Goal: Task Accomplishment & Management: Use online tool/utility

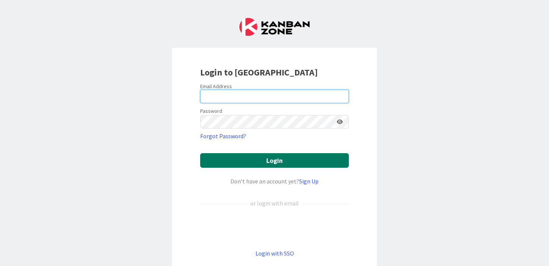
type input "[PERSON_NAME][EMAIL_ADDRESS][PERSON_NAME][DOMAIN_NAME]"
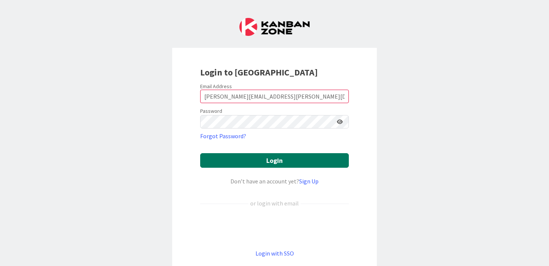
click at [268, 161] on button "Login" at bounding box center [274, 160] width 149 height 15
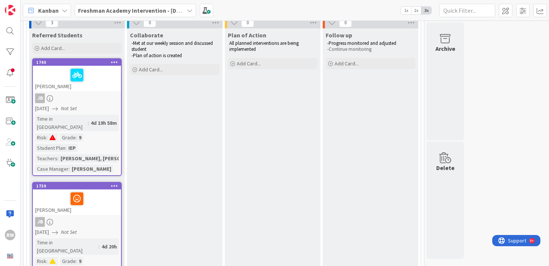
scroll to position [74, 0]
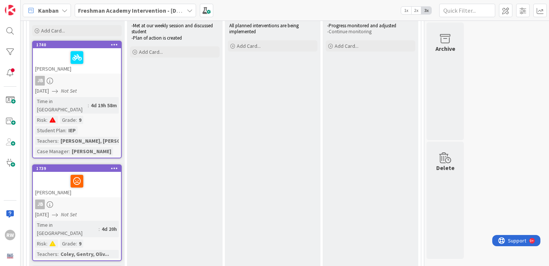
drag, startPoint x: 268, startPoint y: 161, endPoint x: 167, endPoint y: 294, distance: 167.8
click at [167, 266] on html "RW Kanban Freshman Academy Intervention - [DATE]-[DATE] 1x 2x 3x 3 Freshman Aca…" at bounding box center [274, 133] width 549 height 266
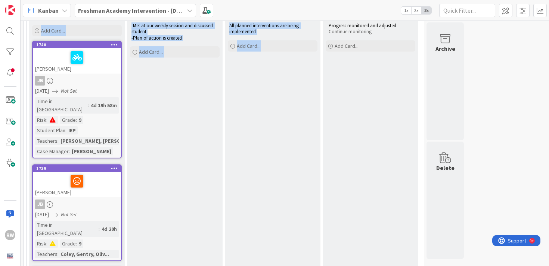
click at [149, 208] on div "Collaborate -Met at our weekly session and discussed student -Plan of action is…" at bounding box center [175, 190] width 96 height 359
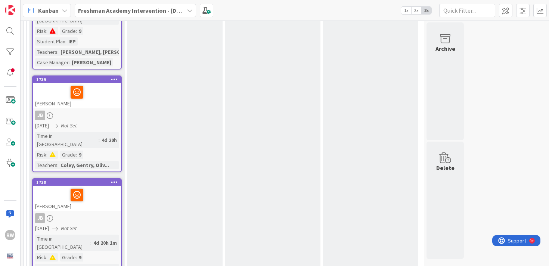
scroll to position [167, 0]
